Goal: Task Accomplishment & Management: Manage account settings

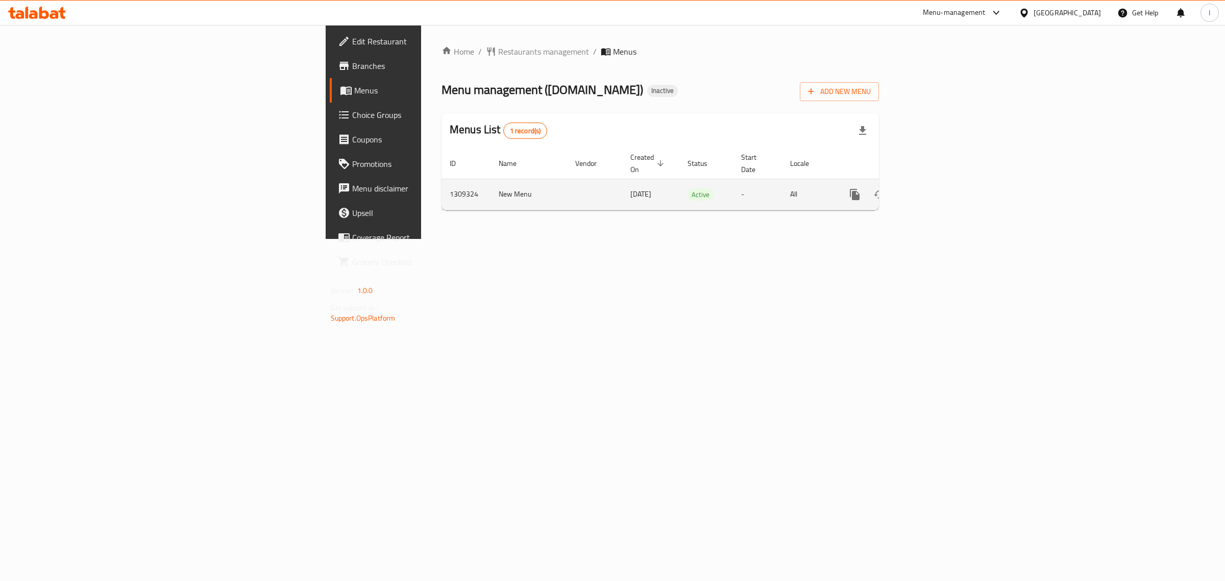
click at [935, 188] on icon "enhanced table" at bounding box center [928, 194] width 12 height 12
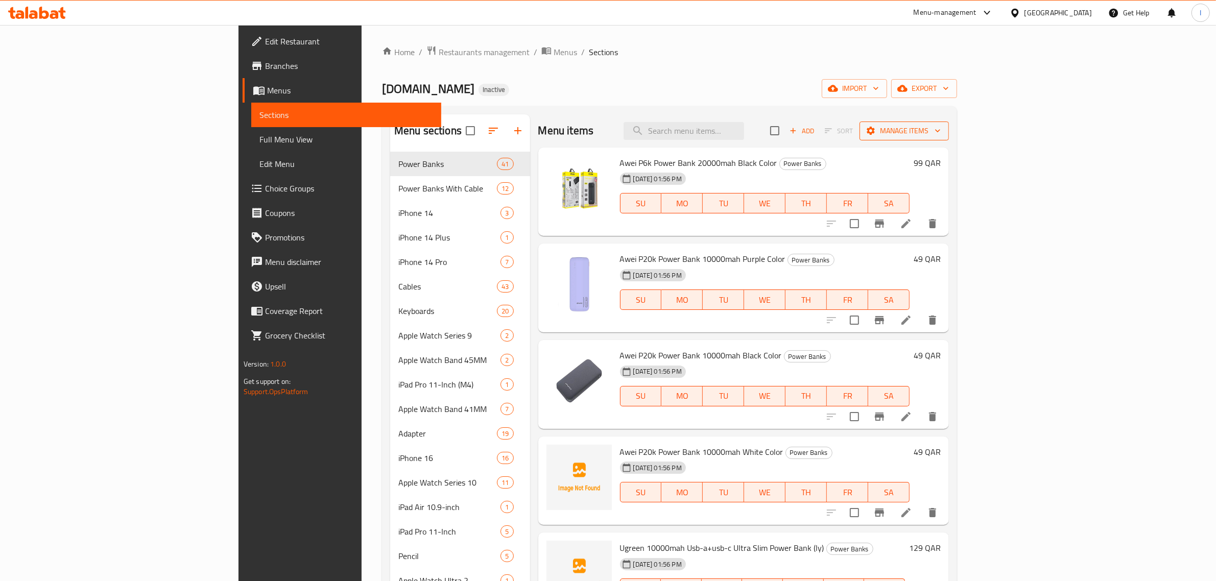
click at [940, 129] on span "Manage items" at bounding box center [903, 131] width 73 height 13
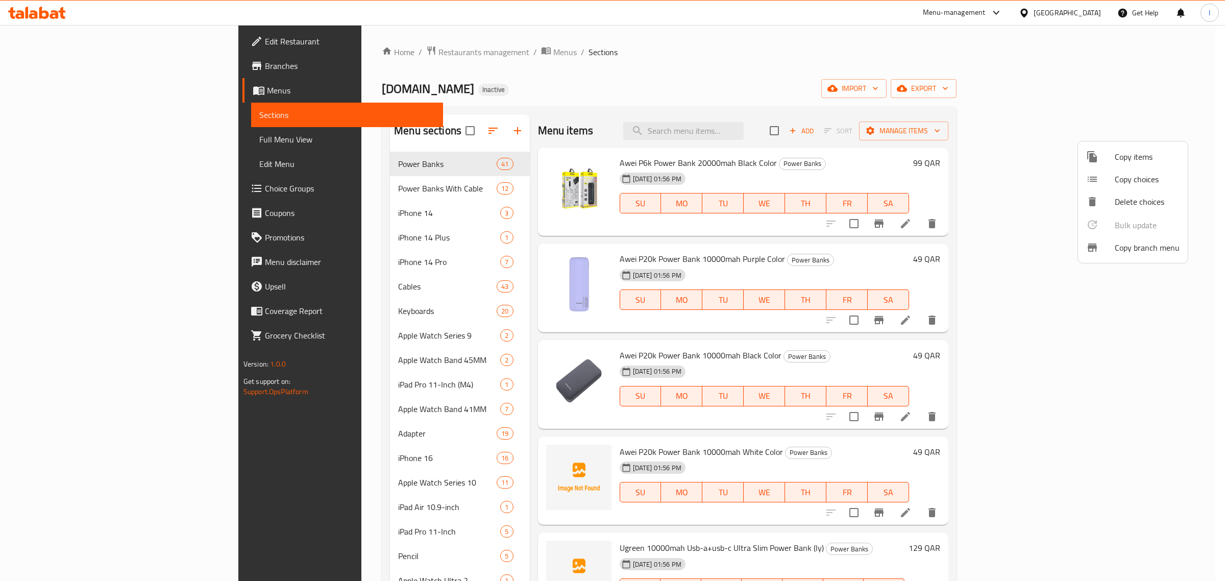
click at [1150, 93] on div at bounding box center [612, 290] width 1225 height 581
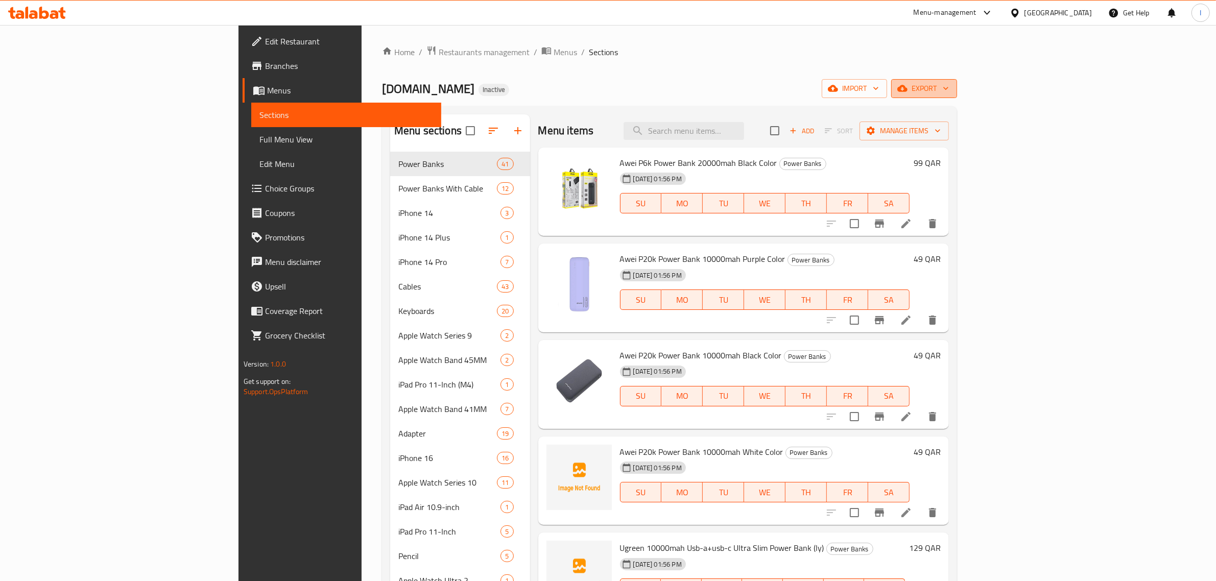
click at [949, 82] on span "export" at bounding box center [924, 88] width 50 height 13
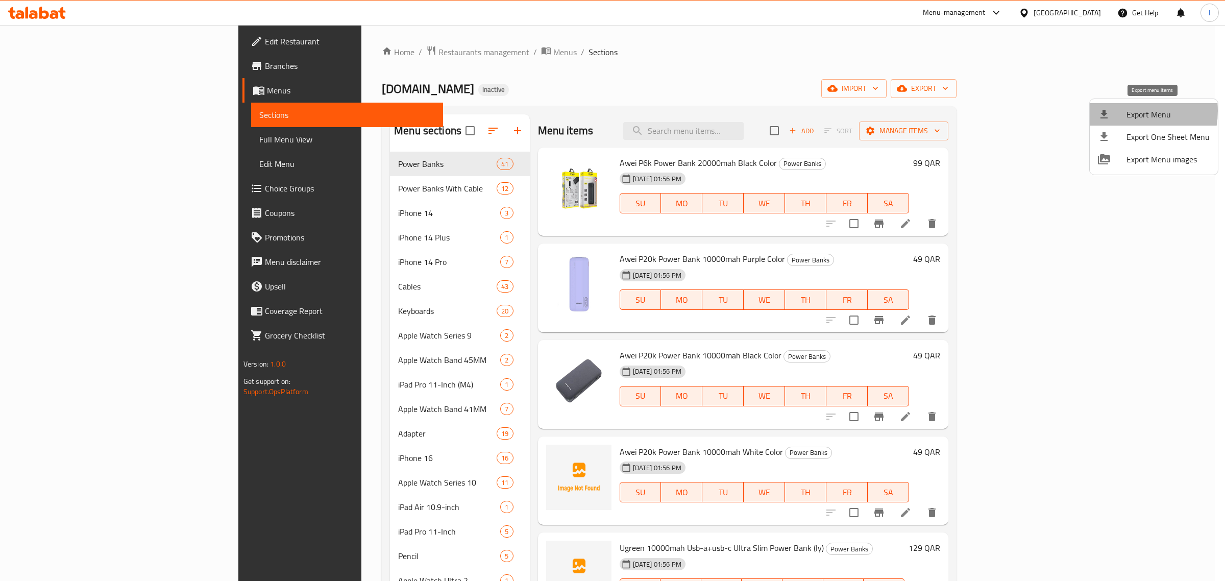
click at [1127, 111] on span "Export Menu" at bounding box center [1168, 114] width 83 height 12
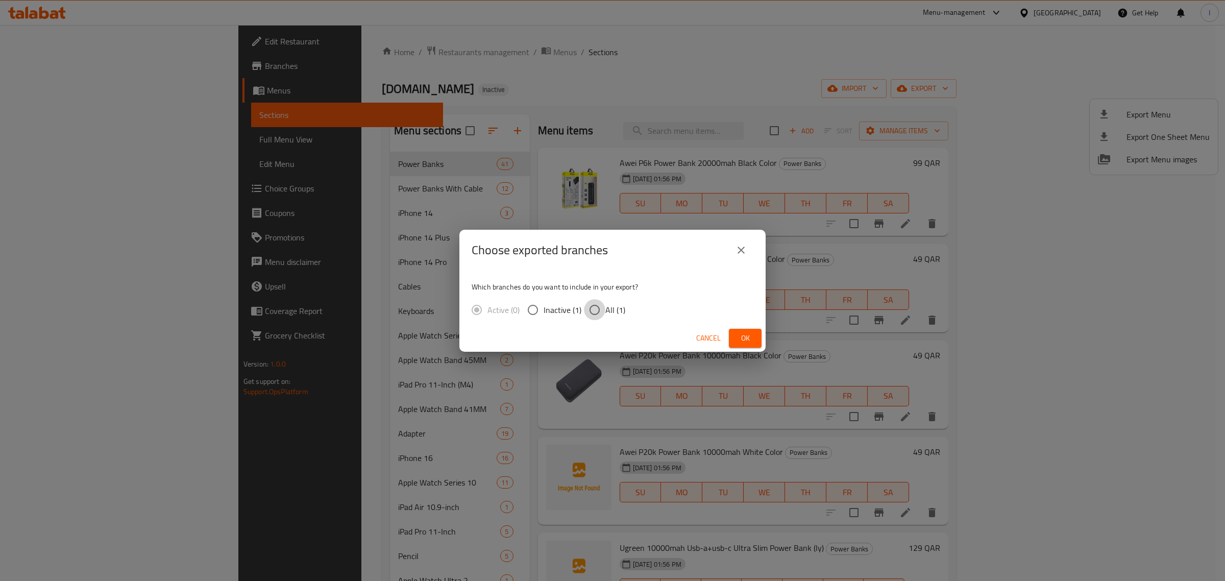
click at [600, 311] on input "All (1)" at bounding box center [594, 309] width 21 height 21
radio input "true"
click at [747, 337] on span "Ok" at bounding box center [745, 338] width 16 height 13
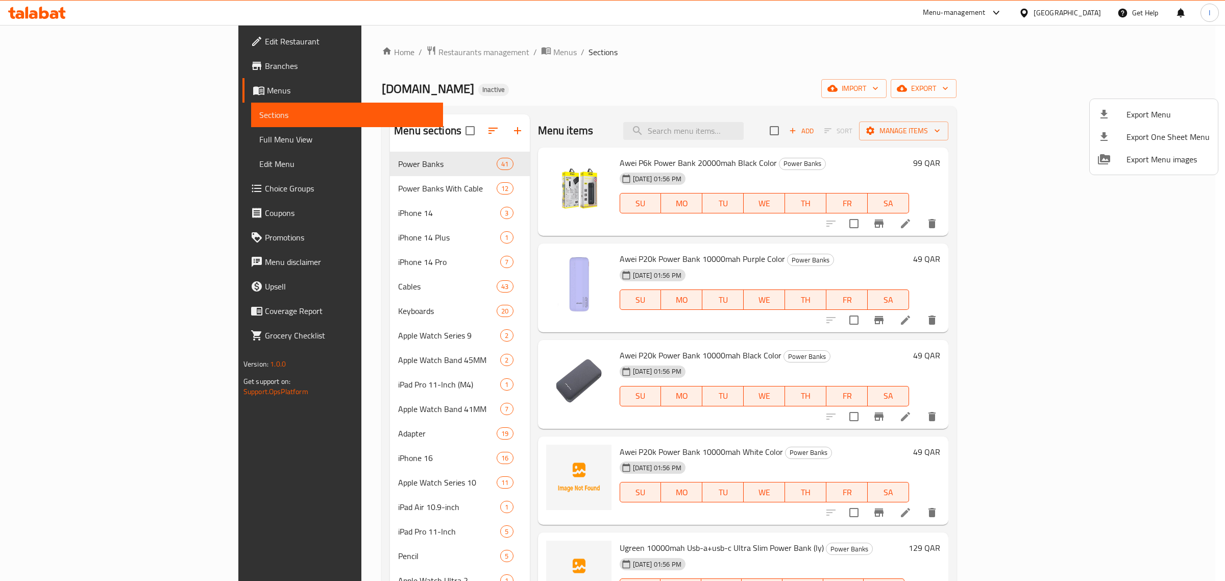
click at [1073, 93] on div at bounding box center [612, 290] width 1225 height 581
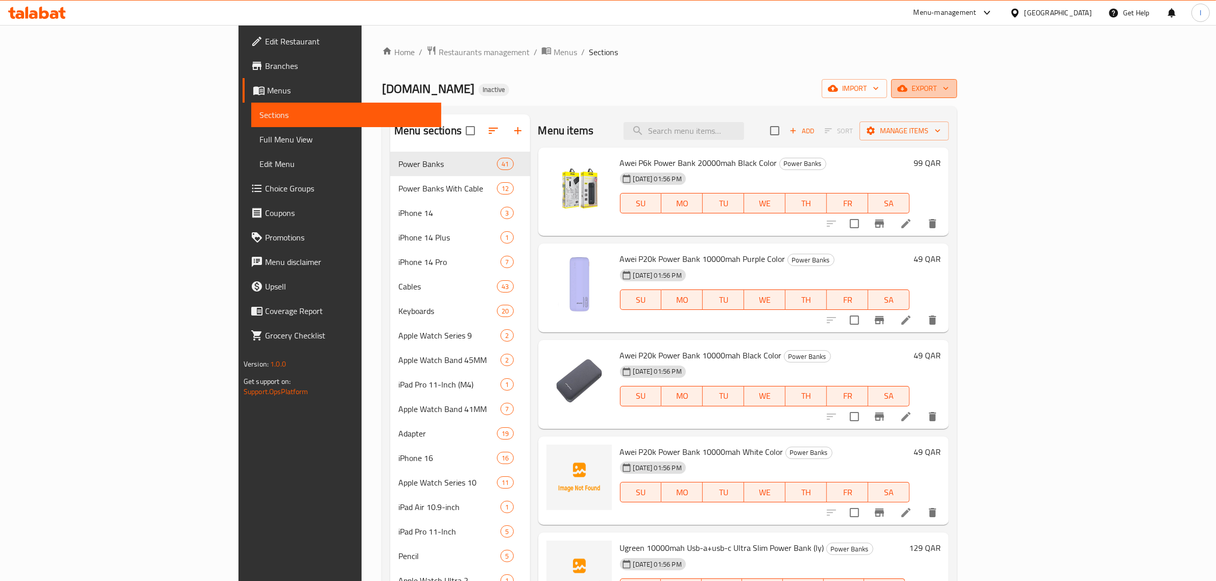
click at [949, 95] on span "export" at bounding box center [924, 88] width 50 height 13
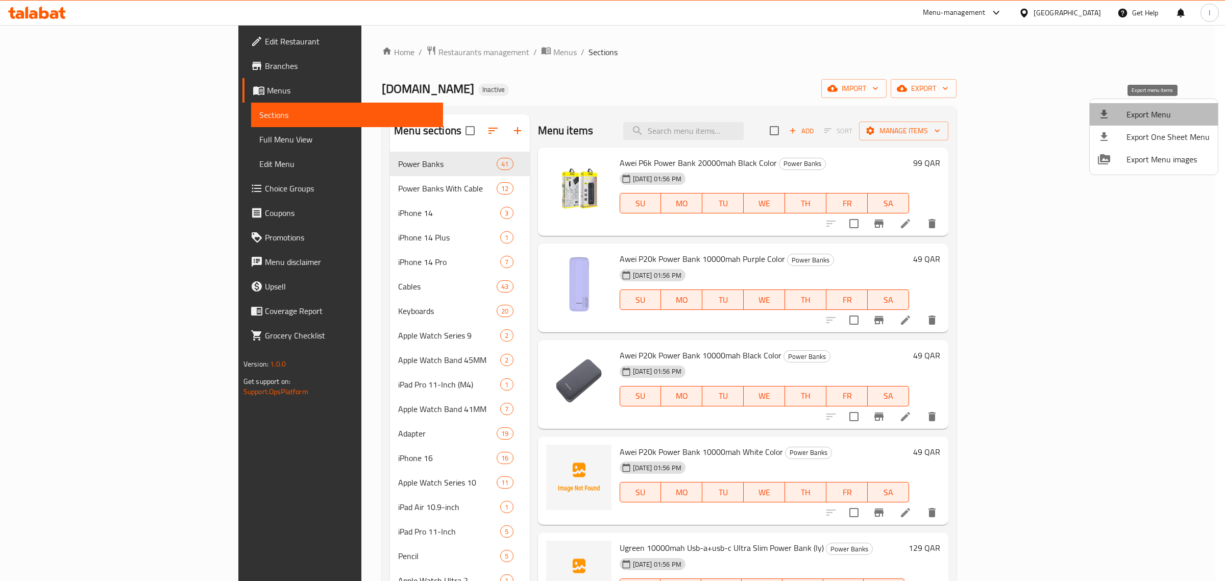
click at [1154, 118] on span "Export Menu" at bounding box center [1168, 114] width 83 height 12
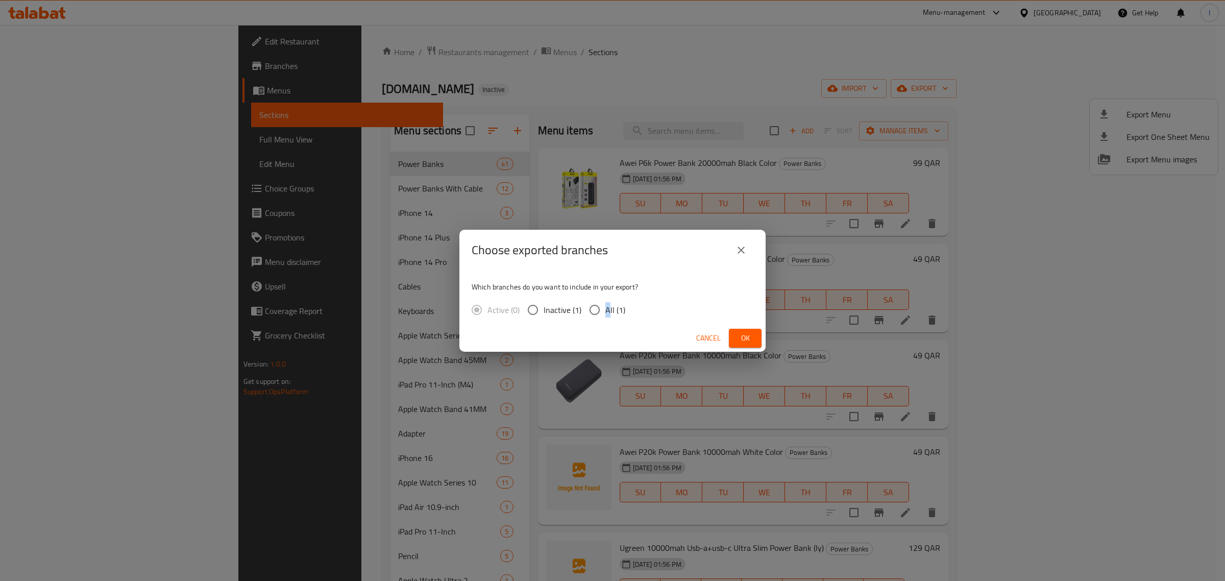
click at [606, 306] on span "All (1)" at bounding box center [615, 310] width 20 height 12
click at [596, 305] on input "All (1)" at bounding box center [594, 309] width 21 height 21
radio input "true"
click at [743, 338] on span "Ok" at bounding box center [745, 338] width 16 height 13
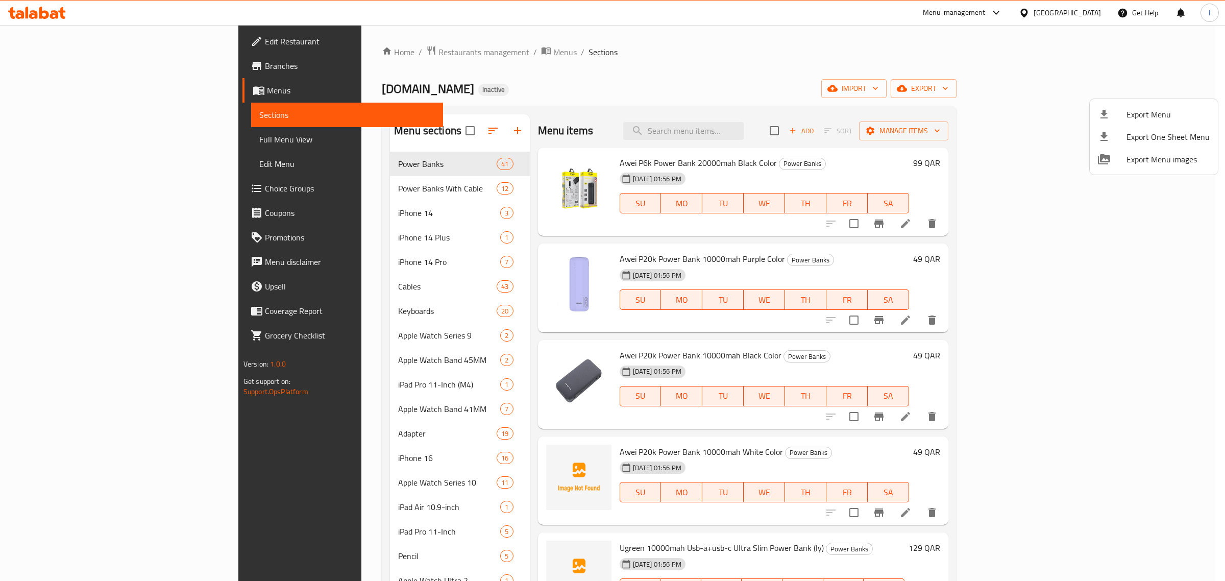
click at [302, 343] on div at bounding box center [612, 290] width 1225 height 581
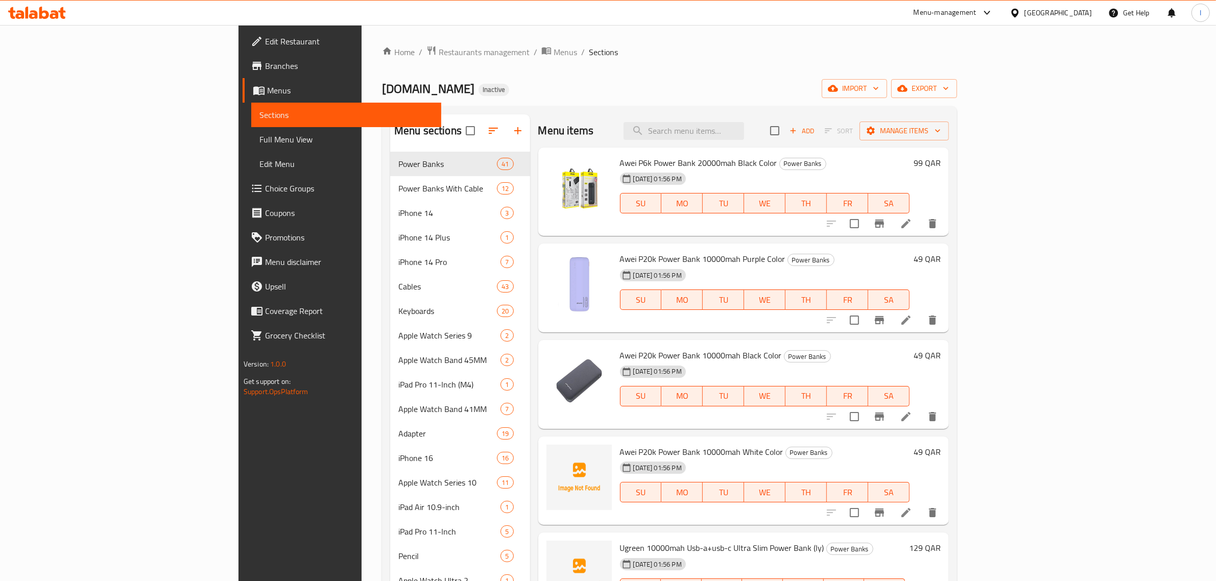
click at [553, 98] on div "[DOMAIN_NAME] Inactive import export" at bounding box center [669, 88] width 575 height 19
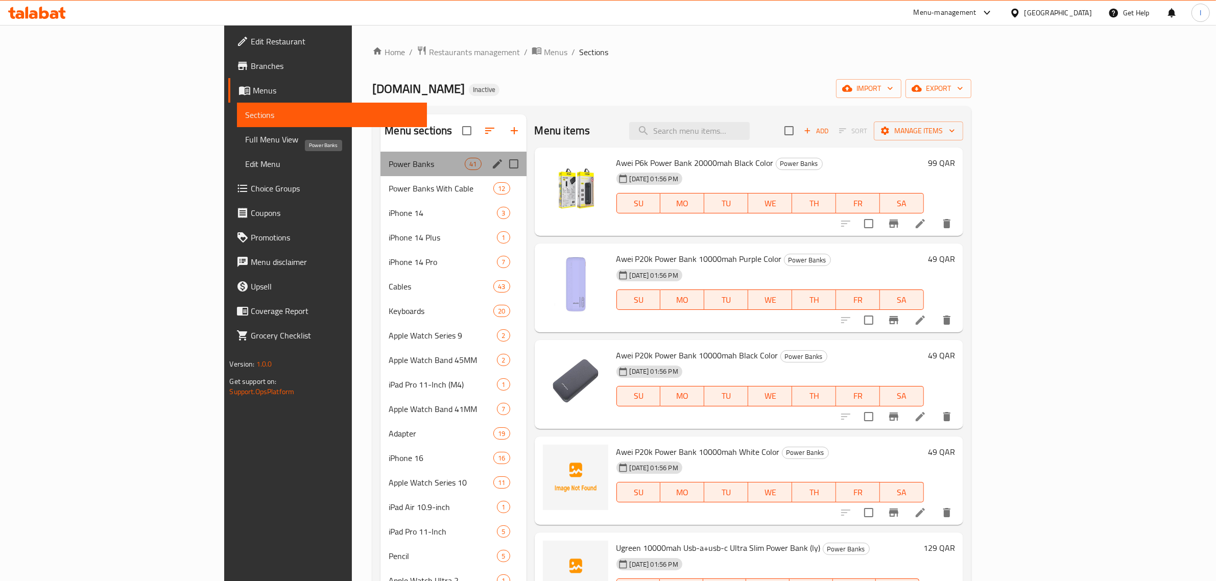
click at [388, 161] on span "Power Banks" at bounding box center [426, 164] width 76 height 12
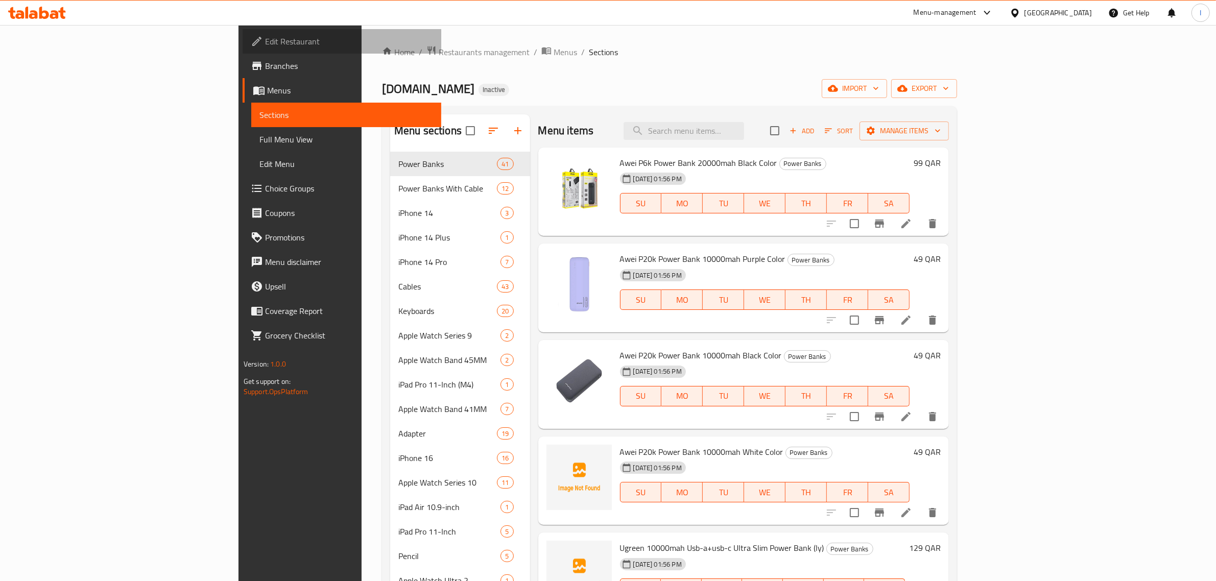
click at [265, 41] on span "Edit Restaurant" at bounding box center [349, 41] width 168 height 12
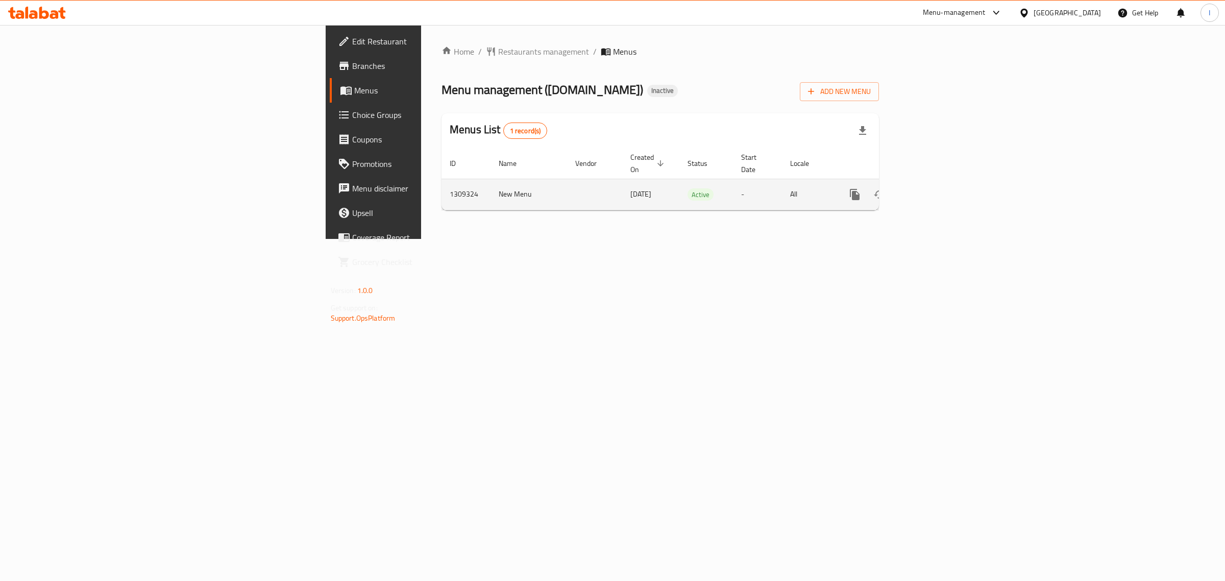
click at [935, 188] on icon "enhanced table" at bounding box center [928, 194] width 12 height 12
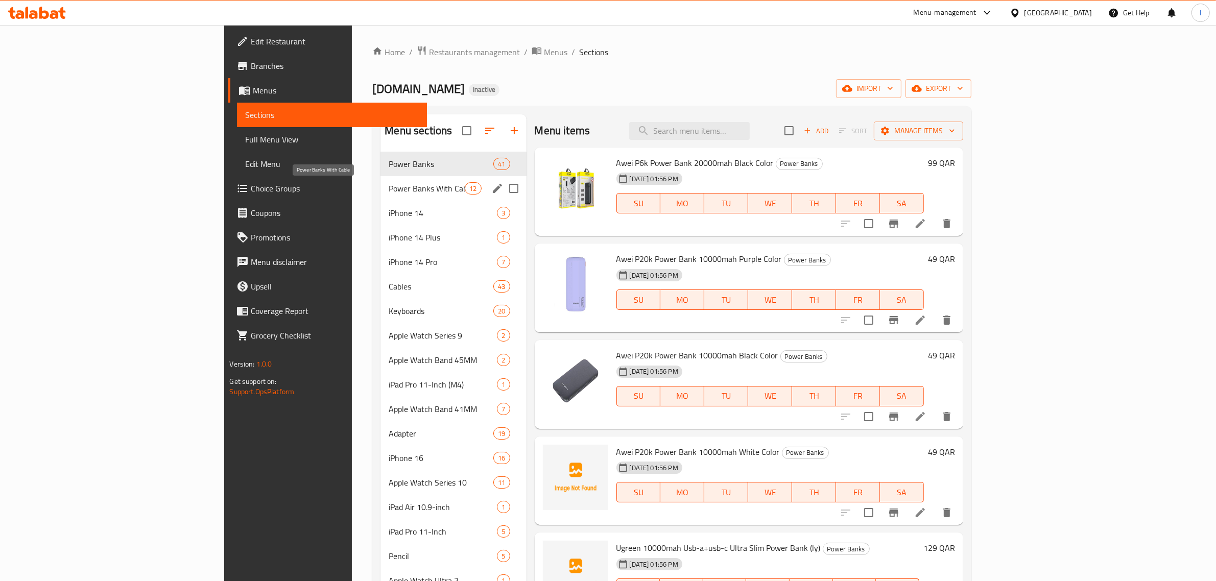
click at [388, 190] on span "Power Banks With Cable" at bounding box center [426, 188] width 76 height 12
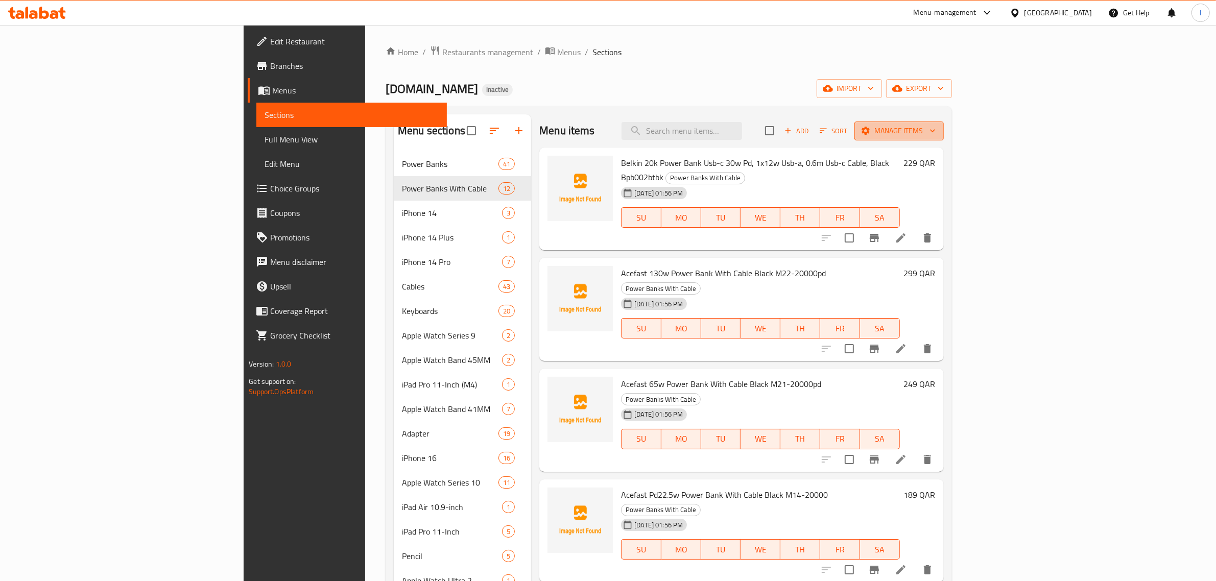
click at [935, 136] on span "Manage items" at bounding box center [898, 131] width 73 height 13
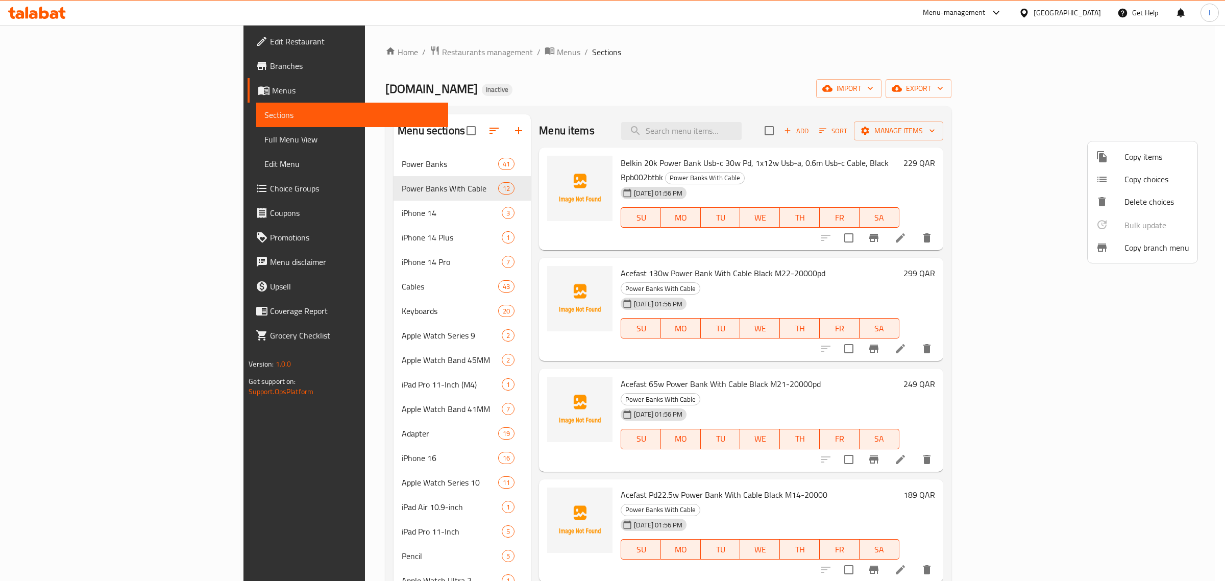
click at [887, 97] on div at bounding box center [612, 290] width 1225 height 581
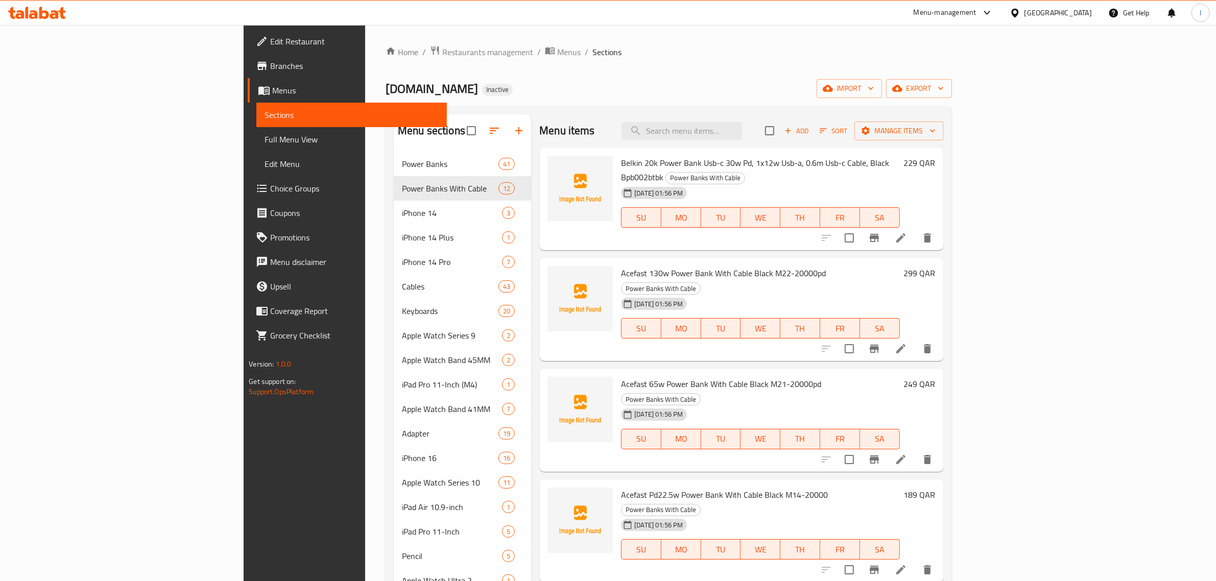
click at [614, 85] on div "[DOMAIN_NAME] Inactive import export" at bounding box center [668, 88] width 566 height 19
click at [557, 53] on span "Menus" at bounding box center [568, 52] width 23 height 12
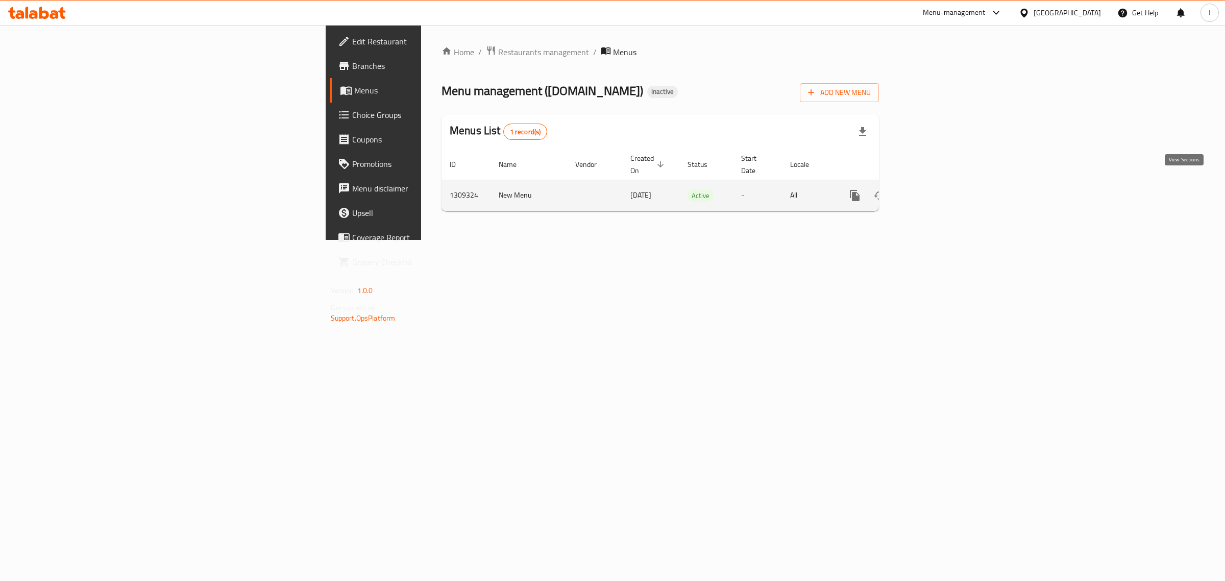
click at [941, 183] on link "enhanced table" at bounding box center [928, 195] width 25 height 25
